Goal: Transaction & Acquisition: Purchase product/service

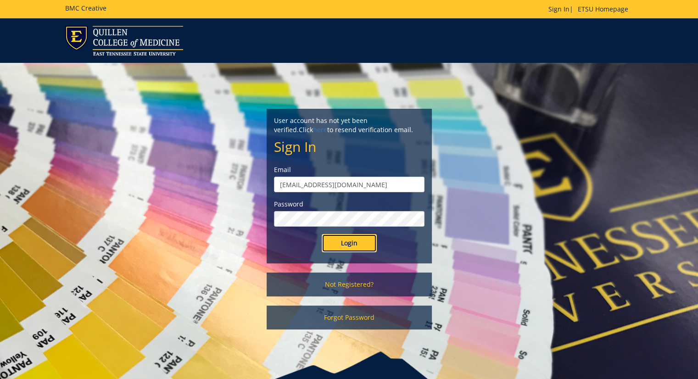
click at [325, 245] on input "Login" at bounding box center [349, 243] width 55 height 18
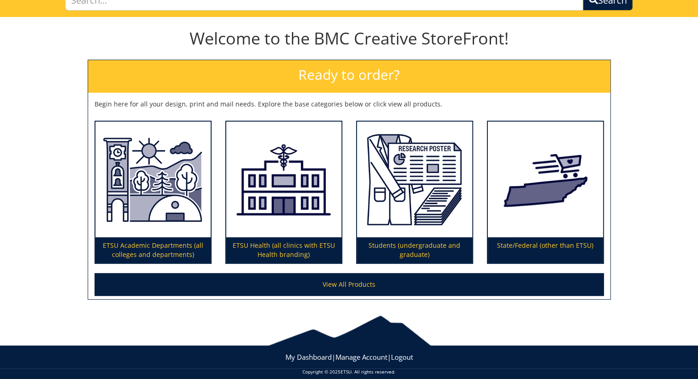
scroll to position [80, 0]
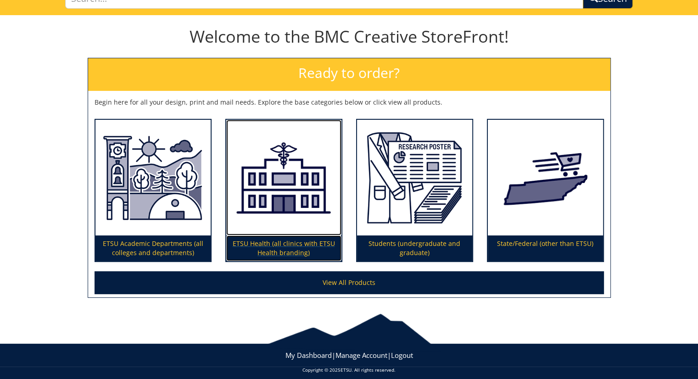
click at [325, 245] on p "ETSU Health (all clinics with ETSU Health branding)" at bounding box center [283, 248] width 115 height 26
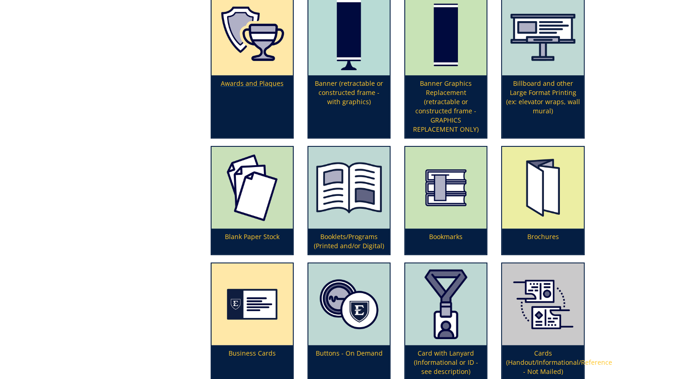
scroll to position [275, 0]
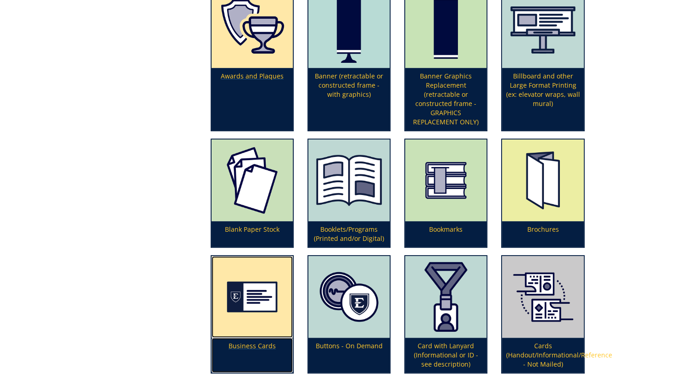
click at [265, 309] on img at bounding box center [252, 297] width 81 height 82
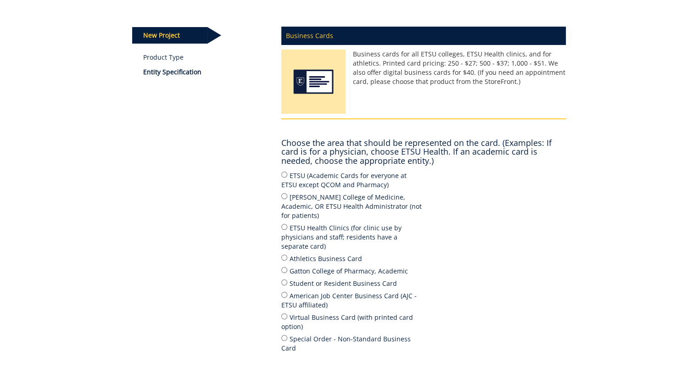
scroll to position [110, 0]
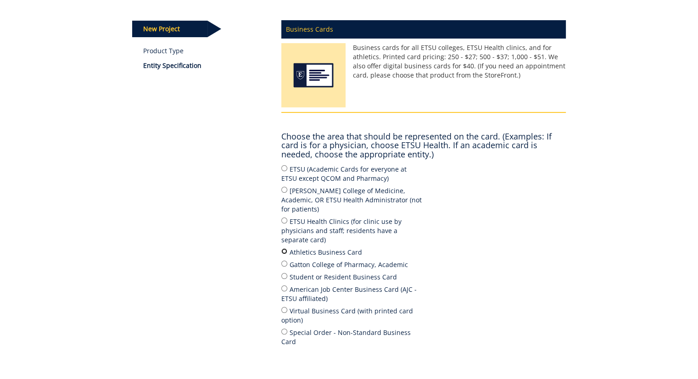
click at [281, 248] on input "Athletics Business Card" at bounding box center [284, 251] width 6 height 6
radio input "true"
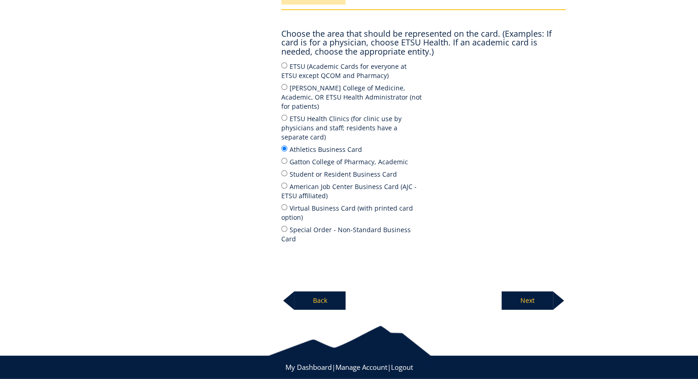
click at [521, 291] on p "Next" at bounding box center [526, 300] width 51 height 18
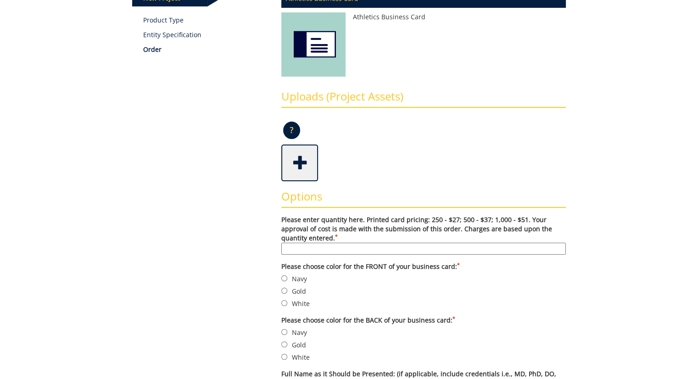
scroll to position [181, 0]
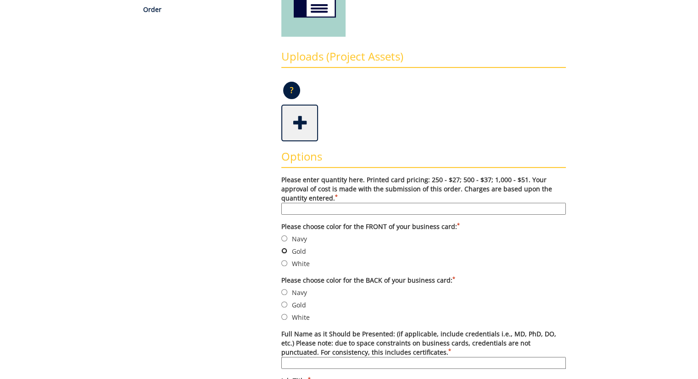
click at [283, 250] on input "Gold" at bounding box center [284, 251] width 6 height 6
radio input "true"
click at [284, 263] on input "White" at bounding box center [284, 263] width 6 height 6
radio input "true"
click at [283, 302] on input "Gold" at bounding box center [284, 304] width 6 height 6
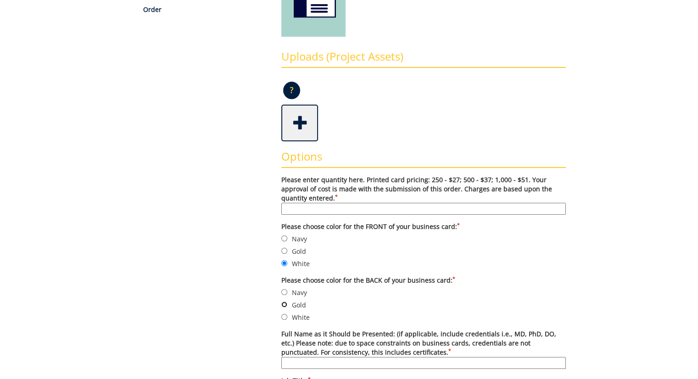
radio input "true"
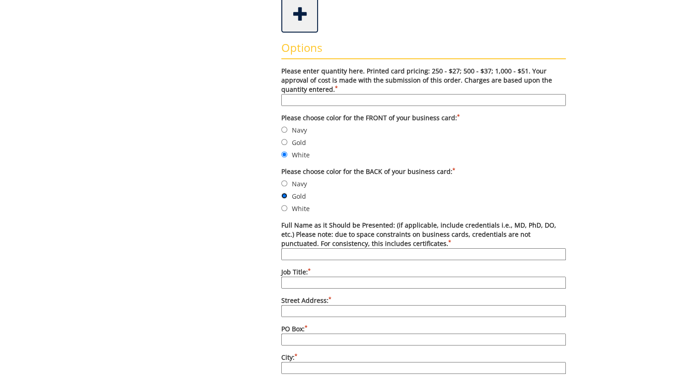
scroll to position [290, 0]
click at [295, 246] on label "Full Name as it Should be Presented: (if applicable, include credentials i.e., …" at bounding box center [423, 240] width 284 height 39
click at [295, 248] on input "Full Name as it Should be Presented: (if applicable, include credentials i.e., …" at bounding box center [423, 254] width 284 height 12
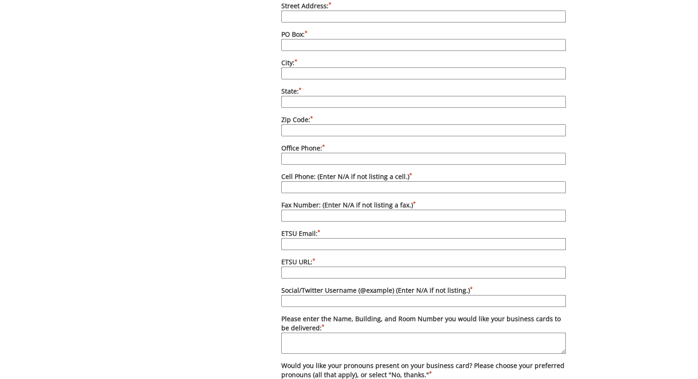
scroll to position [596, 0]
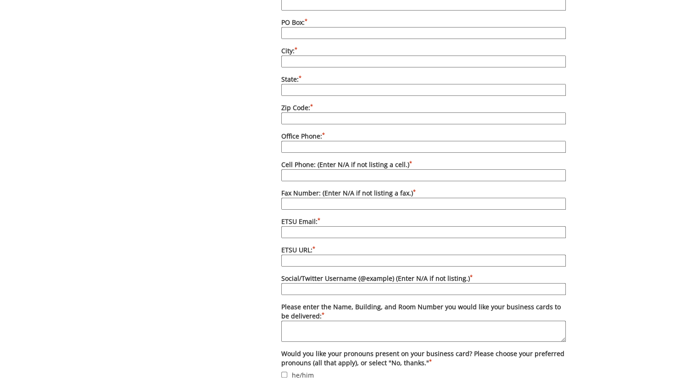
click at [296, 198] on input "Fax Number: (Enter N/A if not listing a fax.) *" at bounding box center [423, 204] width 284 height 12
type input "N/A"
click at [298, 169] on input "Cell Phone: (Enter N/A if not listing a cell.) *" at bounding box center [423, 175] width 284 height 12
type input "M"
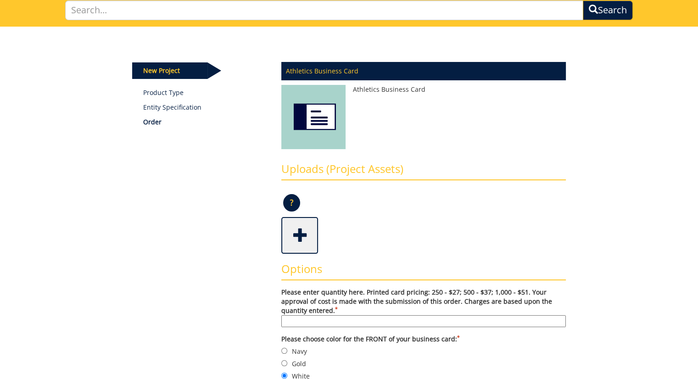
scroll to position [68, 0]
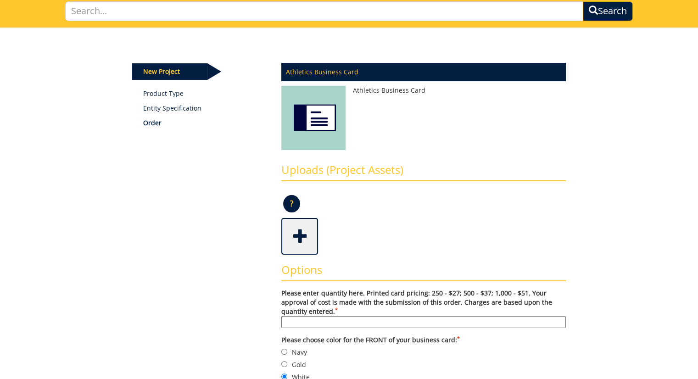
type input "N/A"
